Goal: Information Seeking & Learning: Learn about a topic

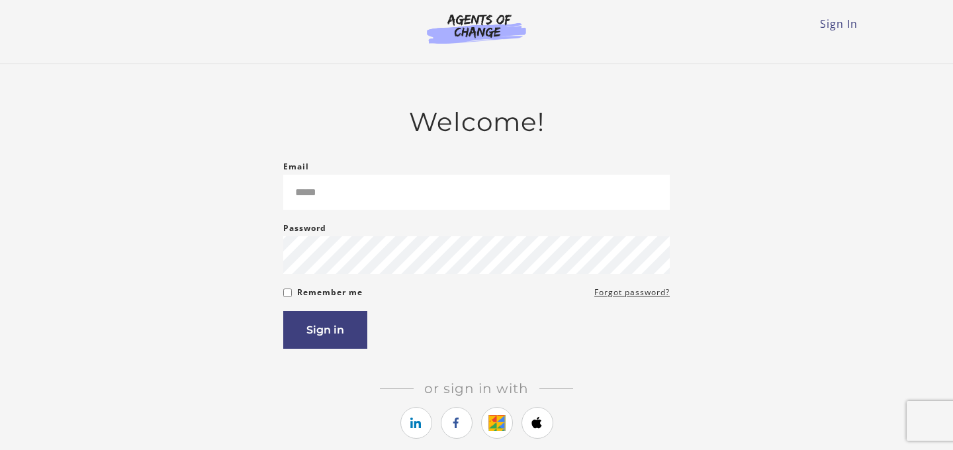
click at [357, 203] on input "Email" at bounding box center [476, 192] width 387 height 35
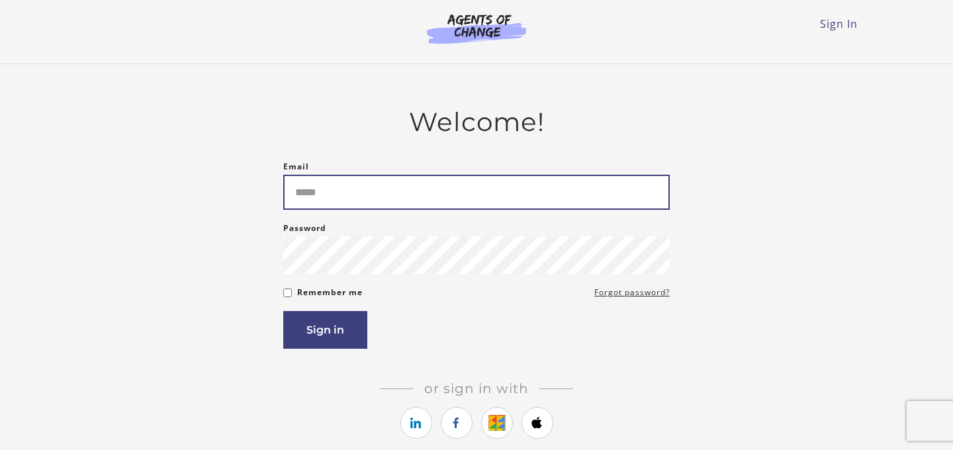
type input "**********"
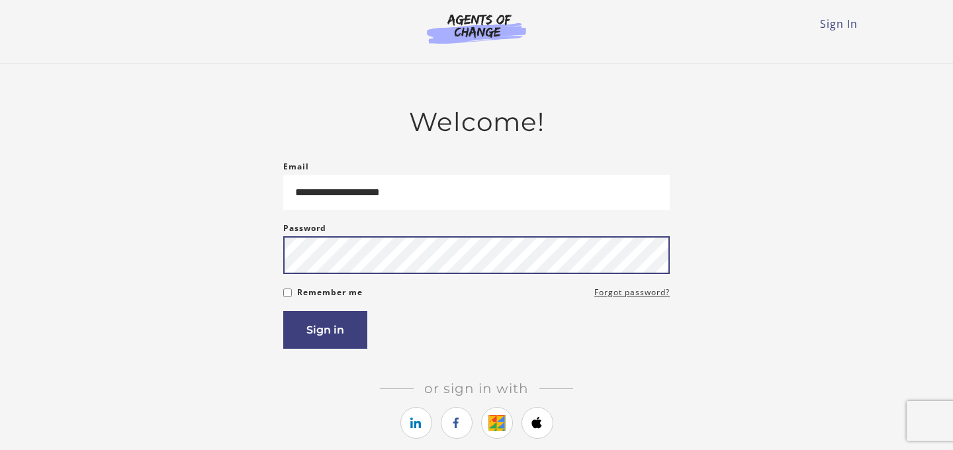
click at [283, 311] on button "Sign in" at bounding box center [325, 330] width 84 height 38
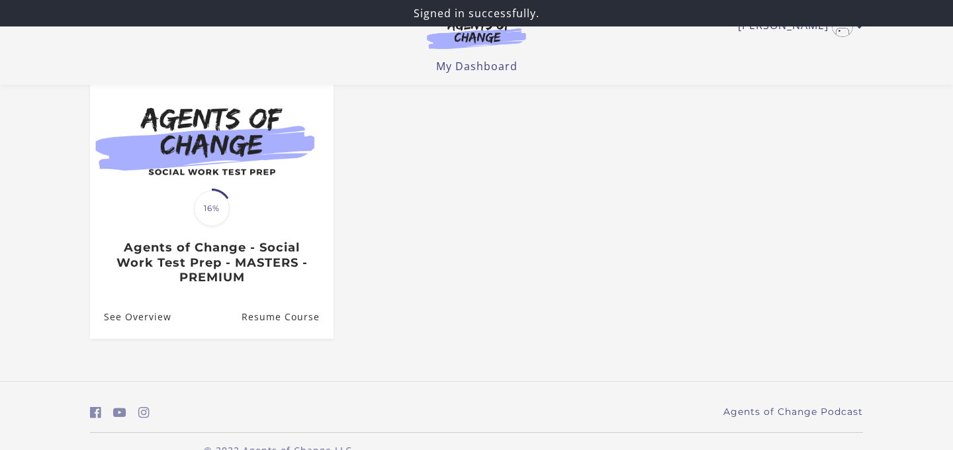
scroll to position [159, 0]
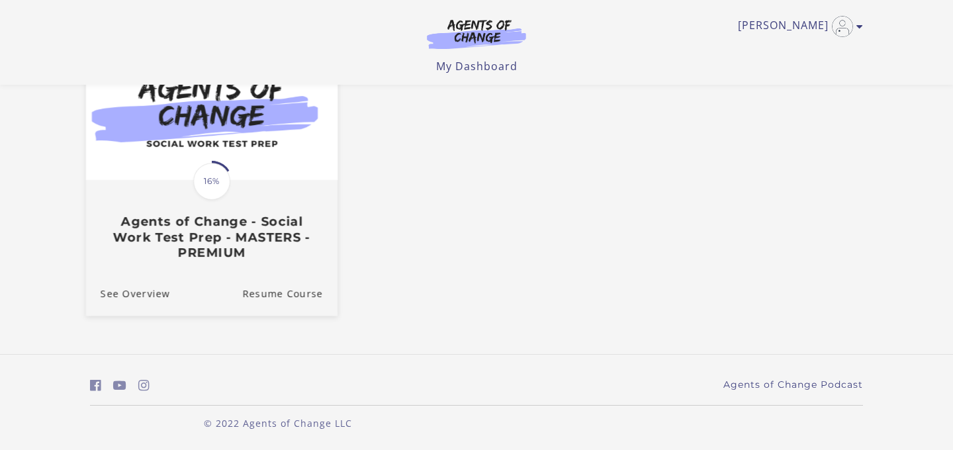
click at [261, 169] on img at bounding box center [212, 113] width 252 height 136
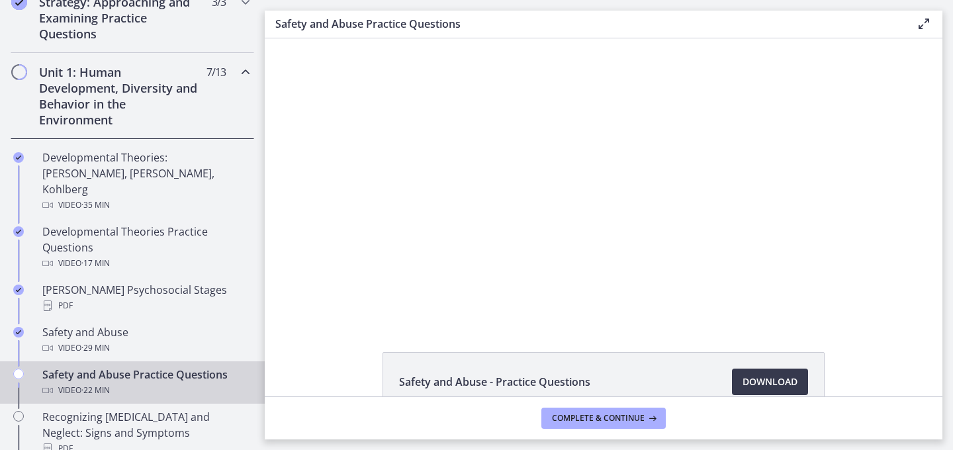
scroll to position [348, 0]
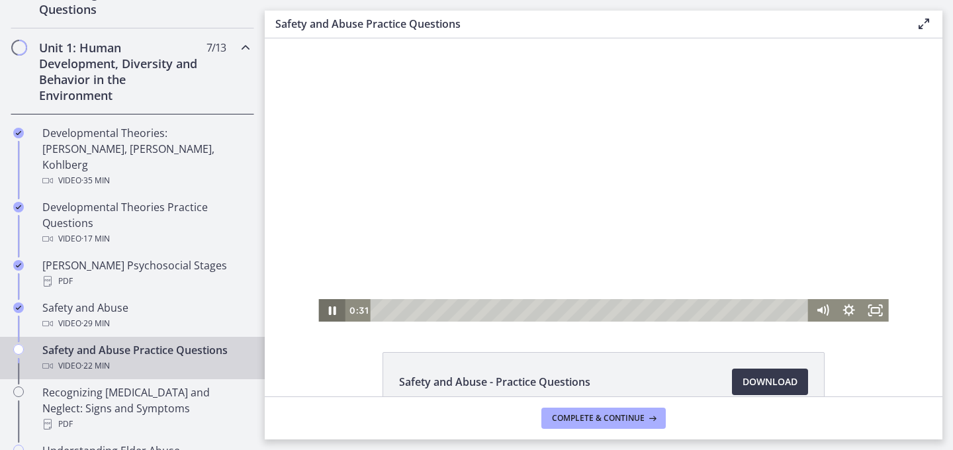
click at [339, 310] on icon "Pause" at bounding box center [331, 310] width 26 height 23
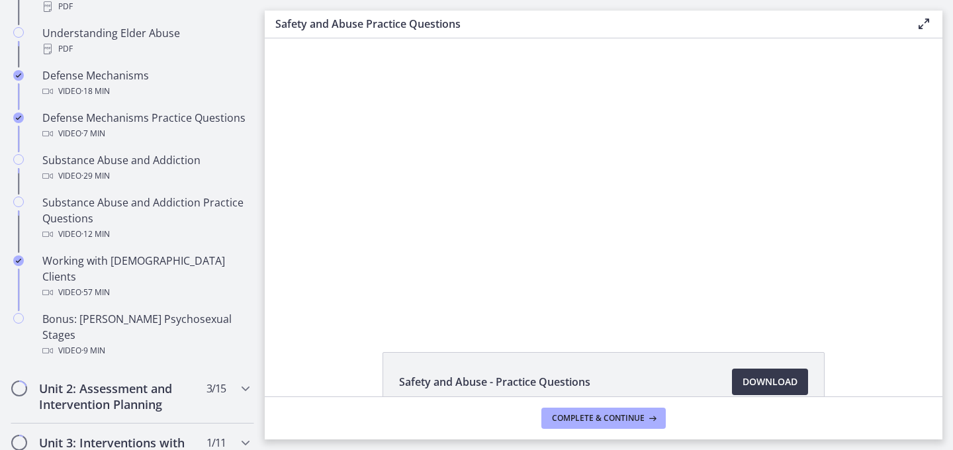
scroll to position [1033, 0]
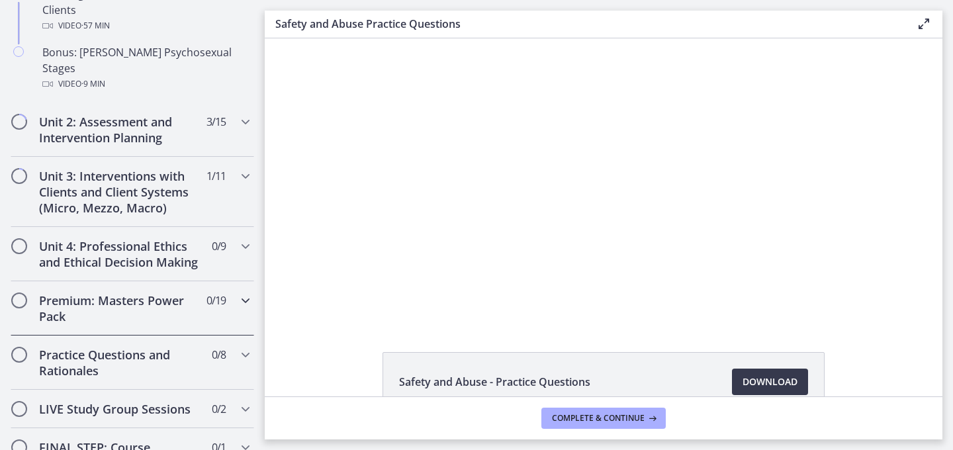
click at [206, 281] on div "Premium: Masters Power Pack 0 / 19 Completed" at bounding box center [133, 308] width 244 height 54
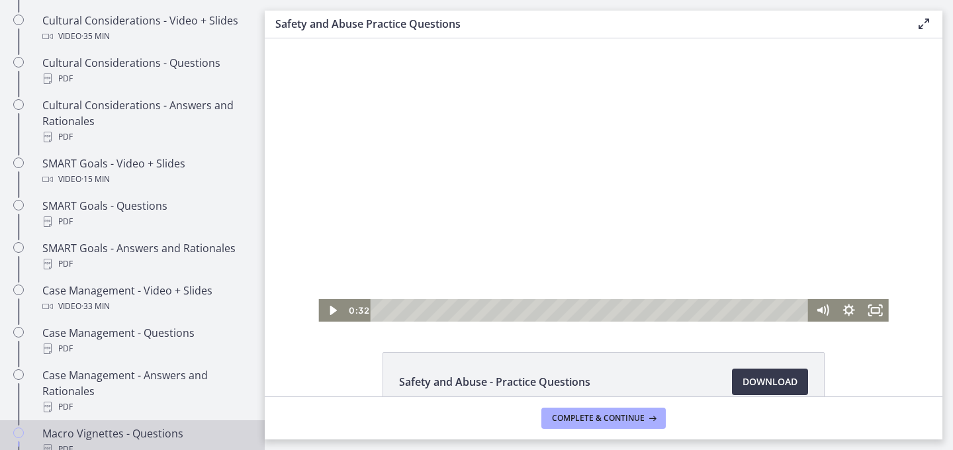
scroll to position [1197, 0]
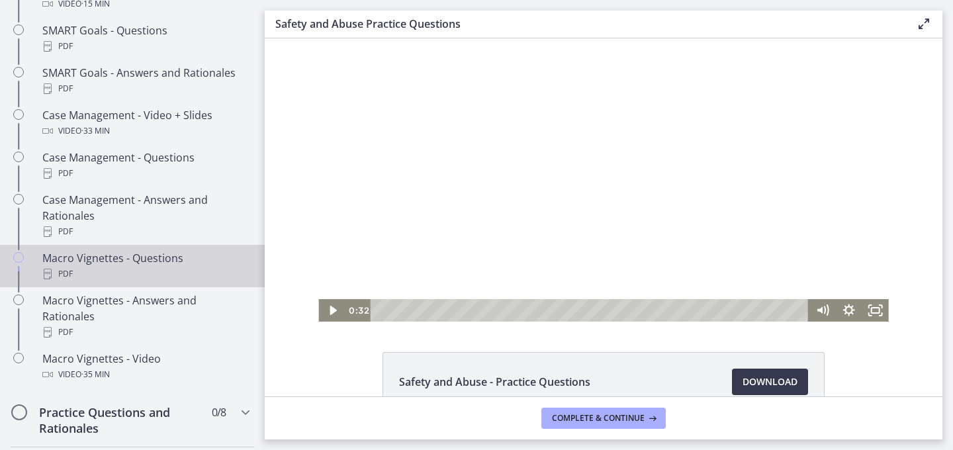
click at [202, 257] on div "Macro Vignettes - Questions PDF" at bounding box center [145, 266] width 207 height 32
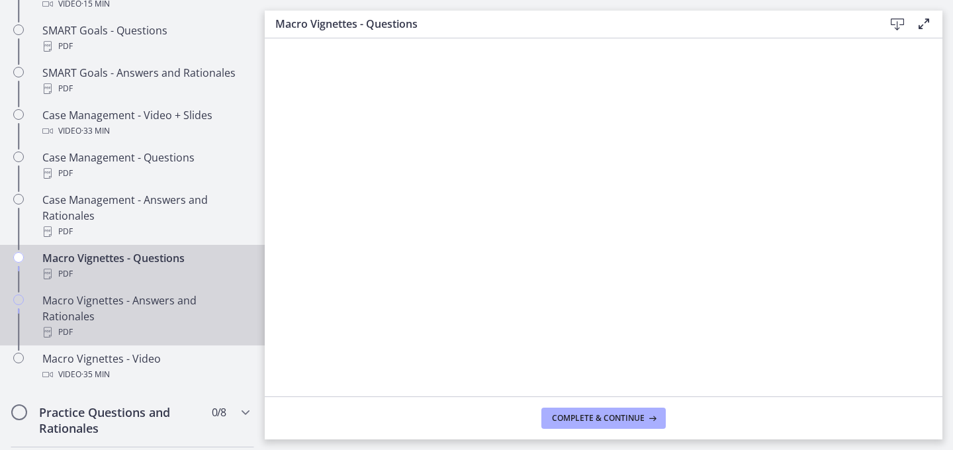
click at [142, 297] on div "Macro Vignettes - Answers and Rationales PDF" at bounding box center [145, 317] width 207 height 48
click at [154, 268] on div "PDF" at bounding box center [145, 274] width 207 height 16
click at [115, 324] on div "PDF" at bounding box center [145, 332] width 207 height 16
click at [162, 283] on link "Macro Vignettes - Questions PDF" at bounding box center [132, 266] width 265 height 42
click at [223, 306] on div "Macro Vignettes - Answers and Rationales PDF" at bounding box center [145, 317] width 207 height 48
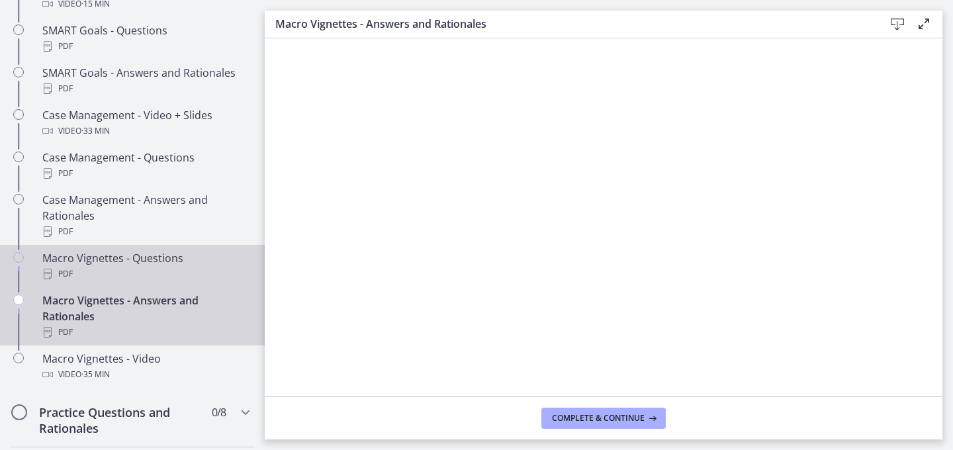
click at [140, 266] on div "PDF" at bounding box center [145, 274] width 207 height 16
click at [171, 301] on div "Macro Vignettes - Answers and Rationales PDF" at bounding box center [145, 317] width 207 height 48
click at [185, 277] on div "PDF" at bounding box center [145, 274] width 207 height 16
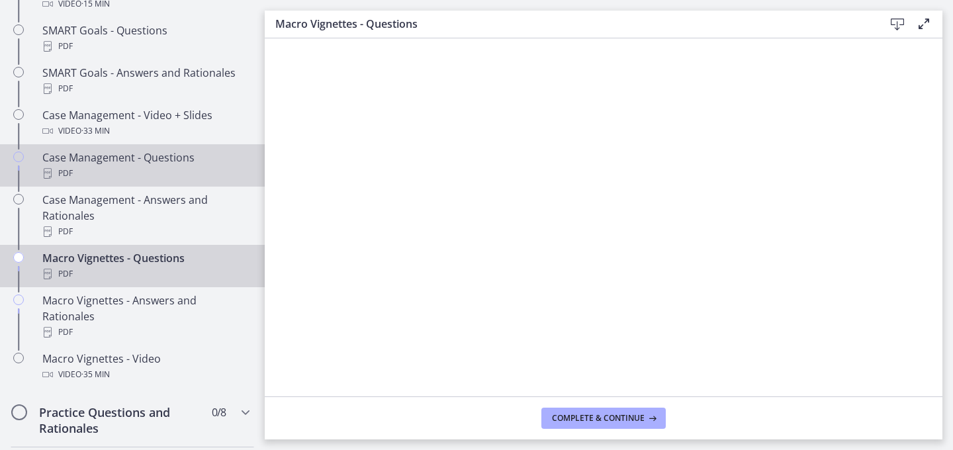
click at [201, 177] on div "PDF" at bounding box center [145, 173] width 207 height 16
